Goal: Navigation & Orientation: Find specific page/section

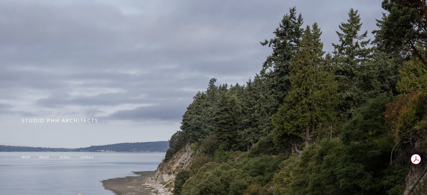
scroll to position [104, 0]
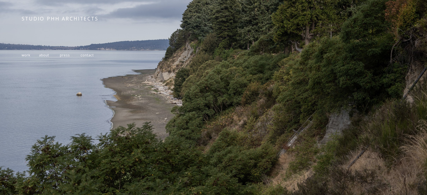
click at [26, 53] on span "work" at bounding box center [26, 55] width 8 height 5
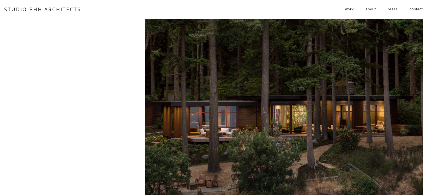
click at [369, 10] on link "about" at bounding box center [370, 9] width 10 height 9
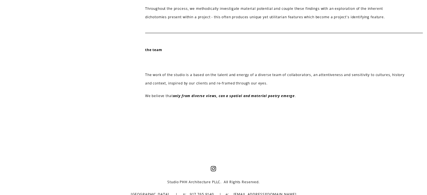
scroll to position [254, 0]
